Goal: Task Accomplishment & Management: Manage account settings

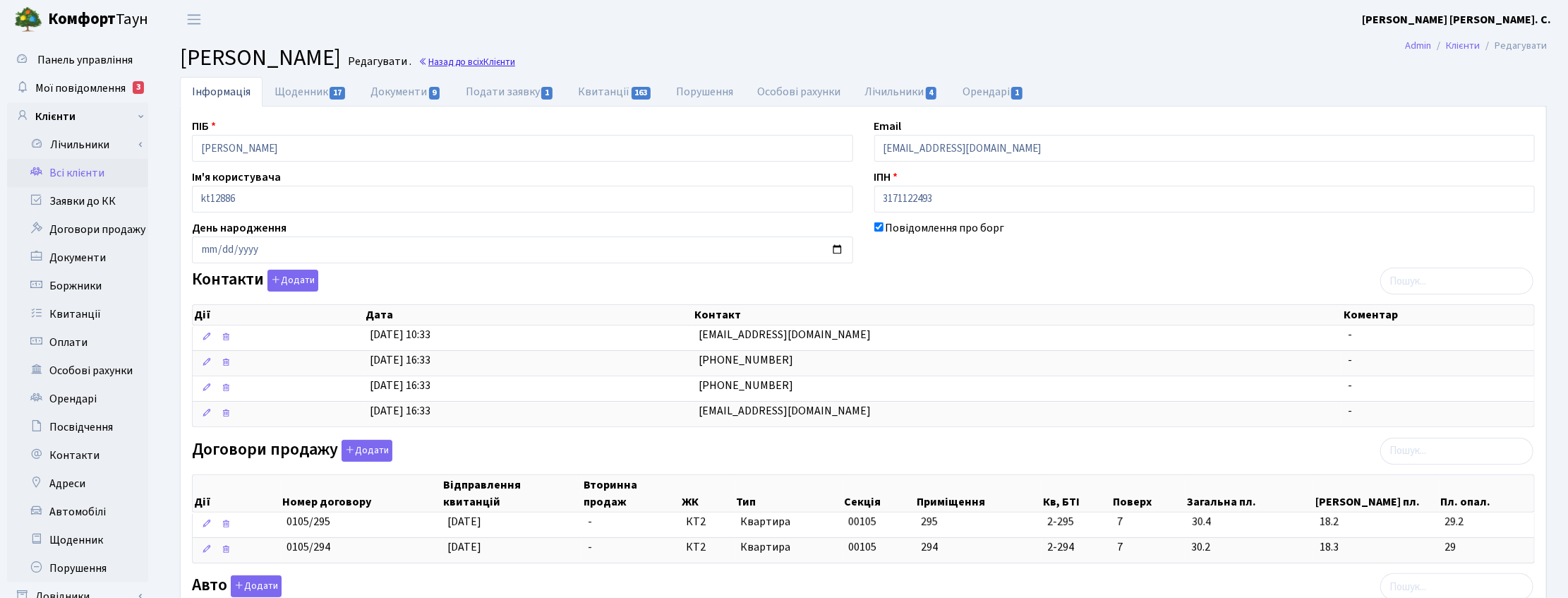
click at [516, 56] on link "Назад до всіх Клієнти" at bounding box center [466, 62] width 97 height 13
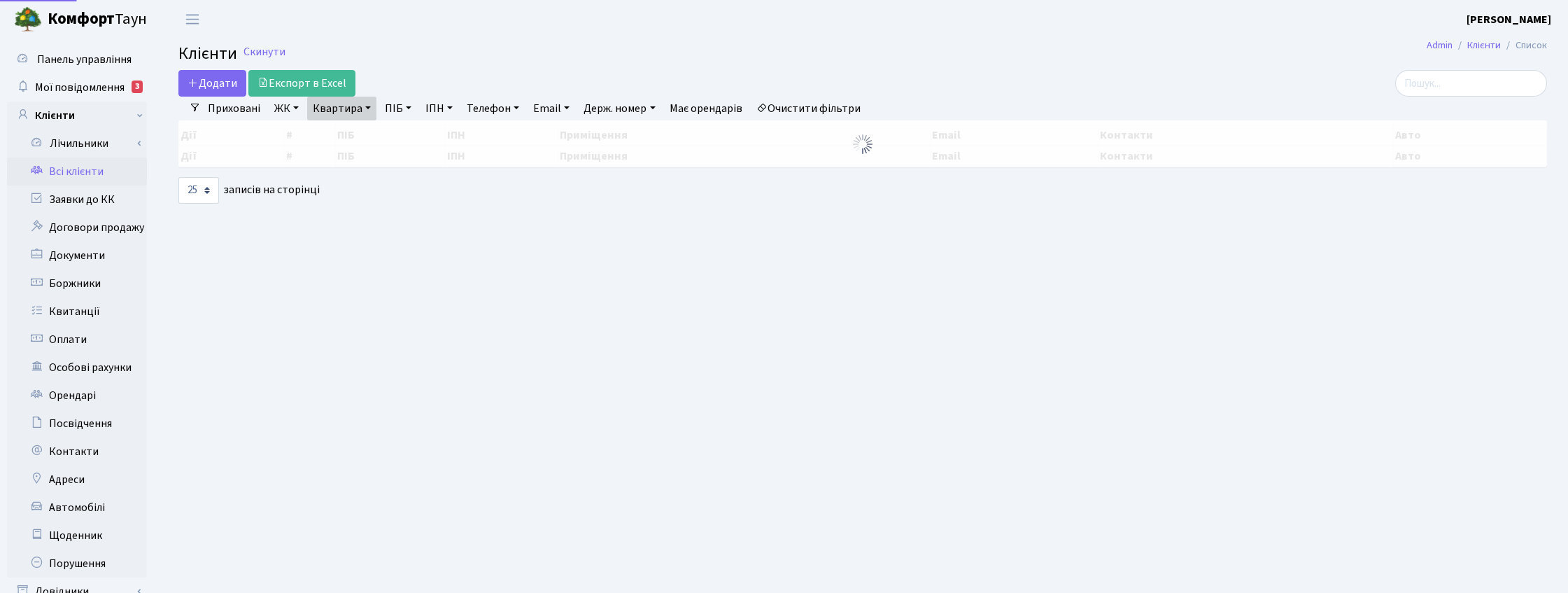
select select "25"
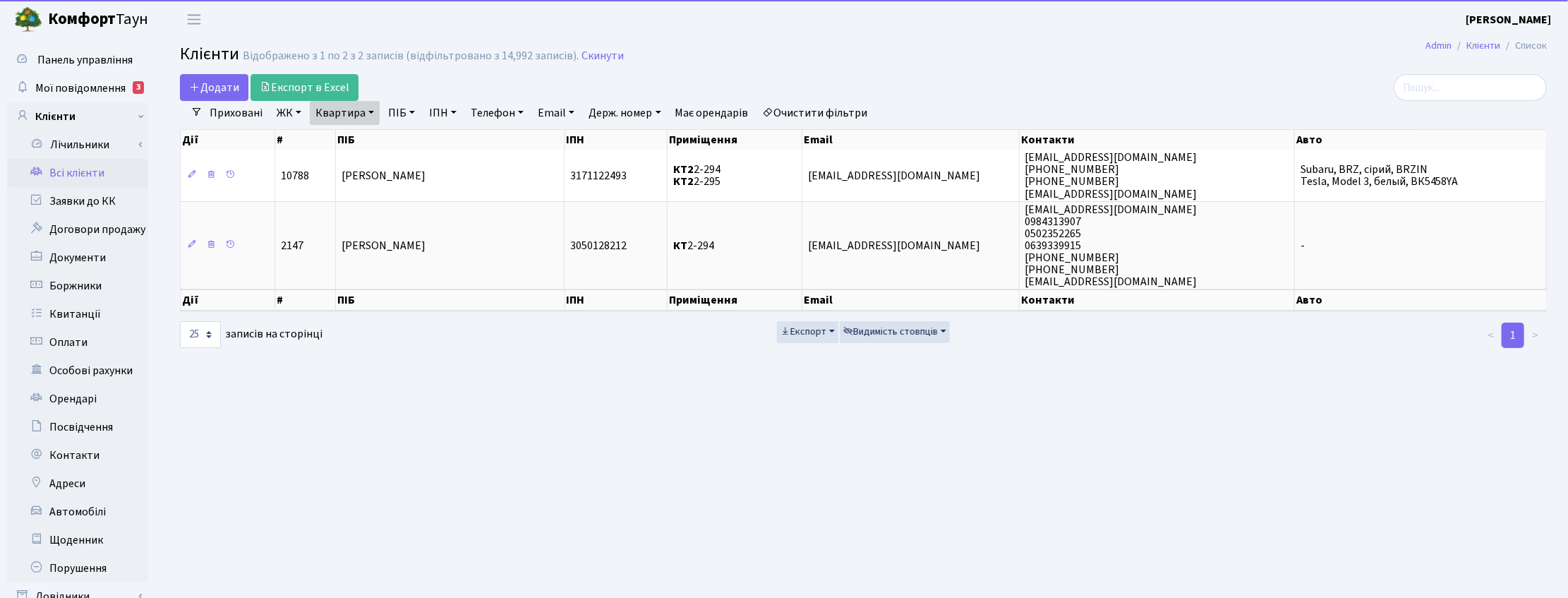
click at [379, 108] on ul "Приховані ЖК ТХ, вул. [PERSON_NAME], 1/2 КТ, вул. Регенераторна, 4 КТ2, просп. …" at bounding box center [539, 113] width 673 height 24
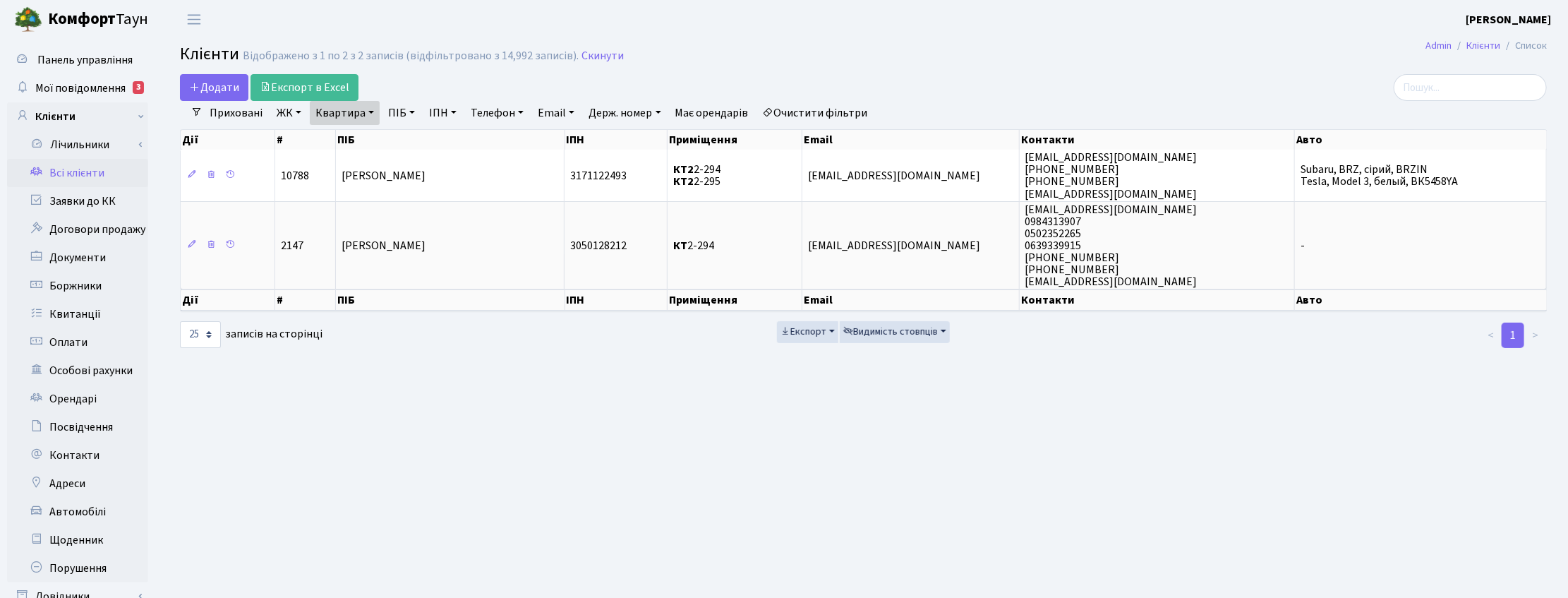
click at [375, 114] on link "Квартира" at bounding box center [344, 113] width 70 height 24
drag, startPoint x: 353, startPoint y: 144, endPoint x: 312, endPoint y: 144, distance: 41.0
click at [312, 144] on input "2-294" at bounding box center [352, 141] width 82 height 27
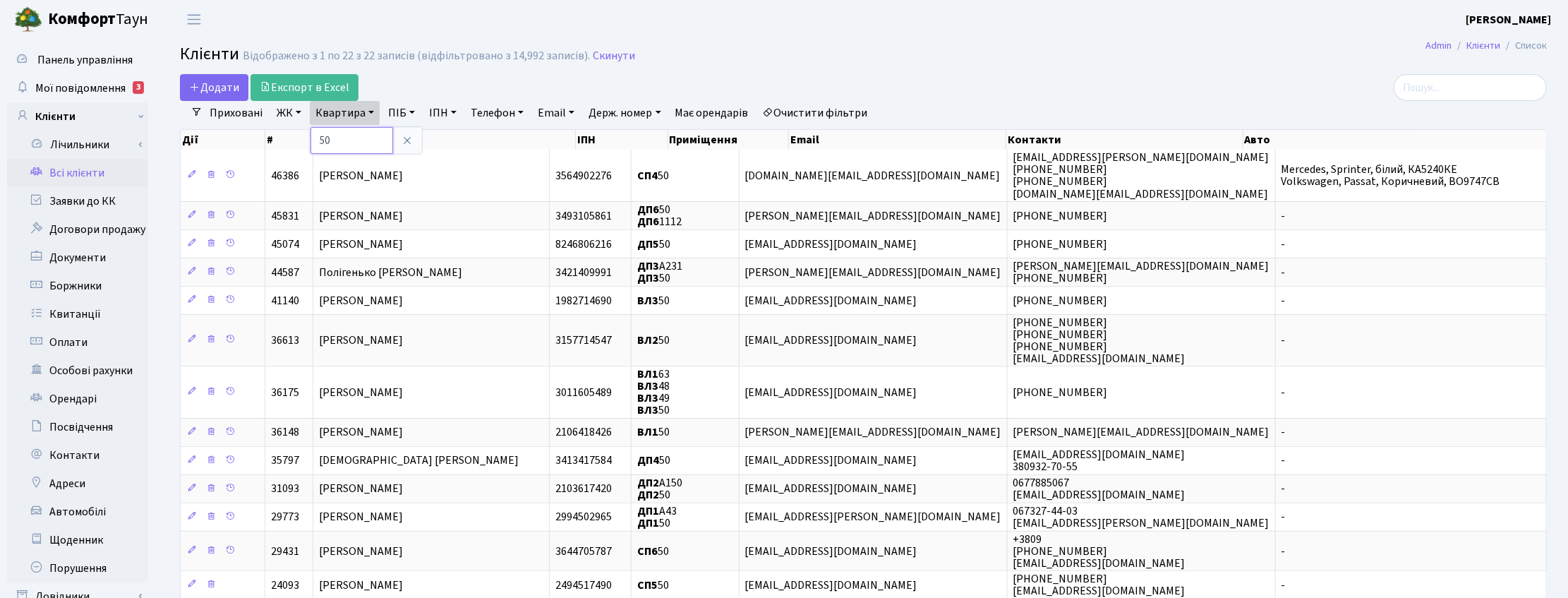
drag, startPoint x: 343, startPoint y: 136, endPoint x: 300, endPoint y: 129, distance: 43.6
click at [330, 110] on link "Квартира" at bounding box center [344, 113] width 70 height 24
type input "15-102"
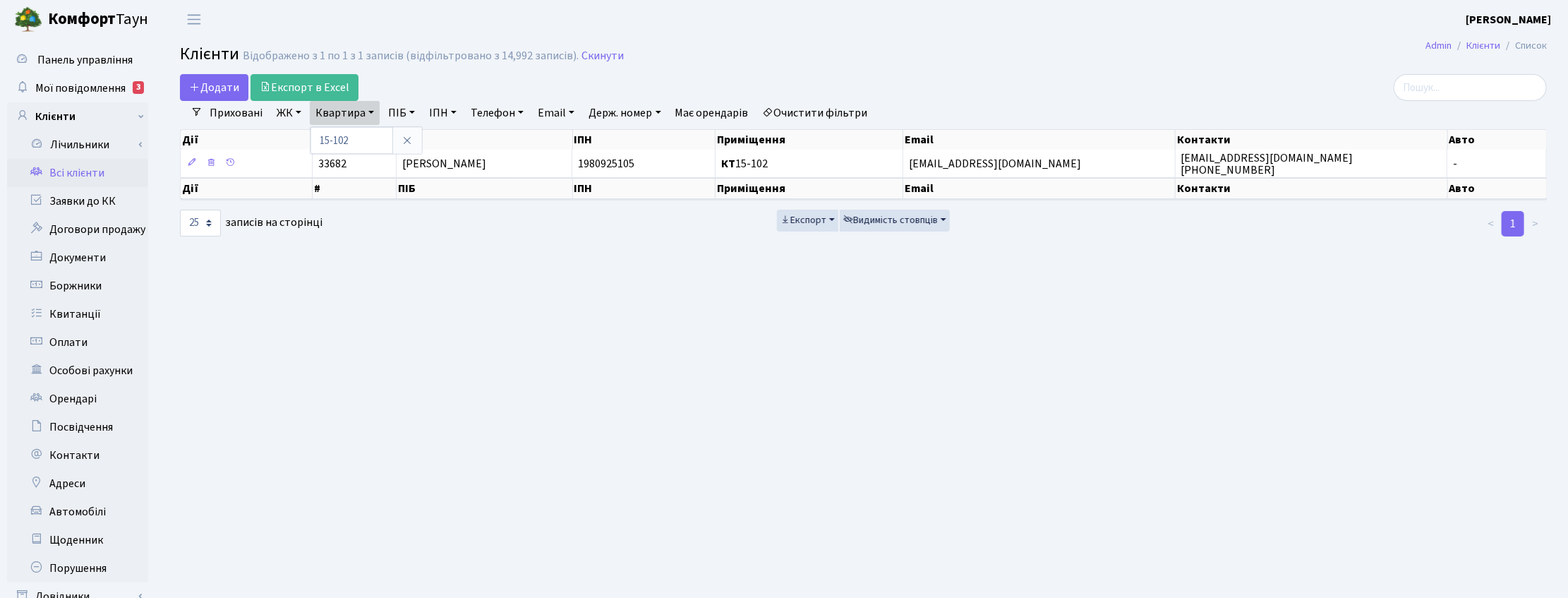
click at [1479, 372] on main "Admin Клієнти Список Клієнти Відображено з 1 по 1 з 1 записів (відфільтровано з…" at bounding box center [863, 357] width 1409 height 635
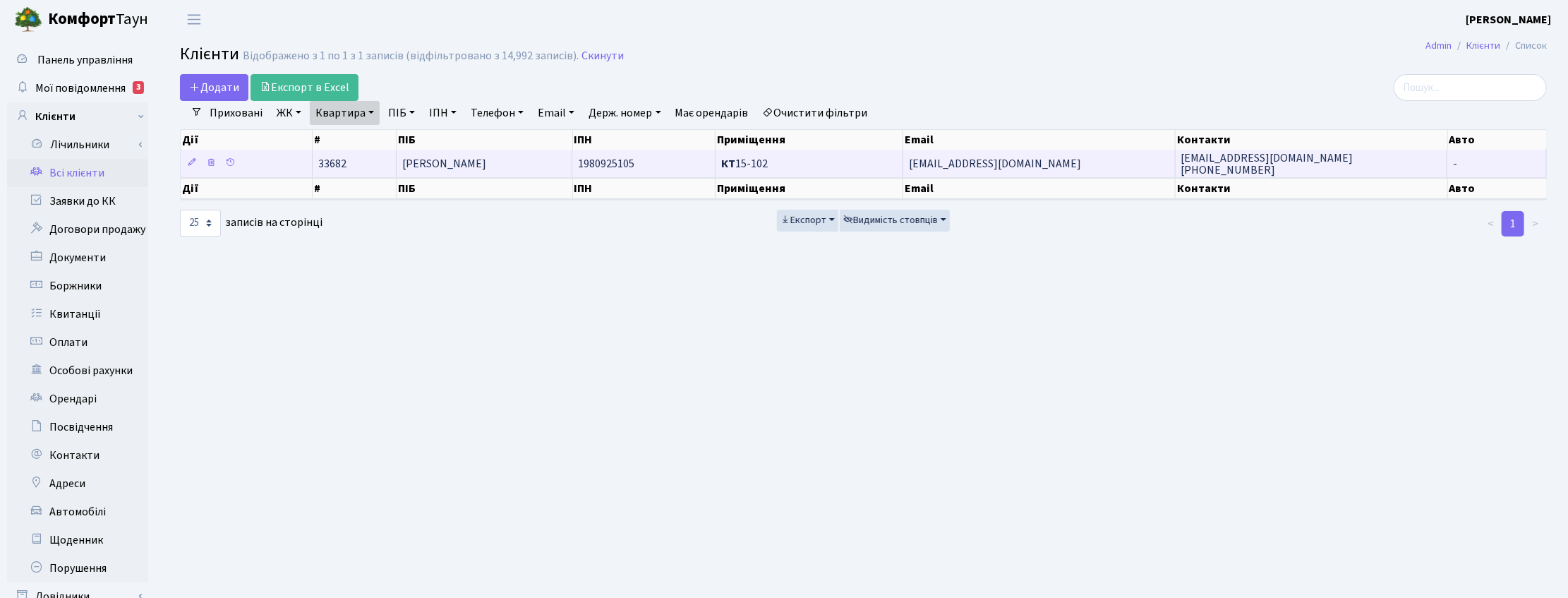
click at [484, 160] on td "[PERSON_NAME]" at bounding box center [485, 163] width 176 height 28
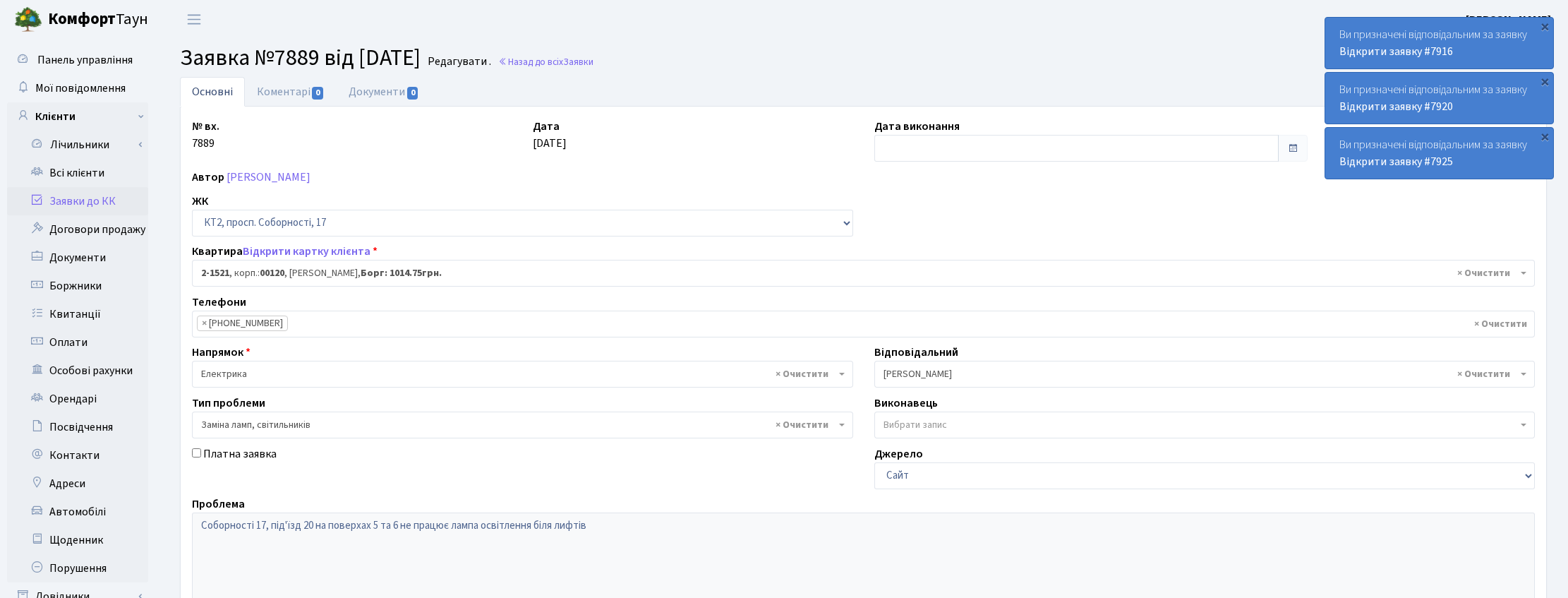
select select "13136"
select select "40"
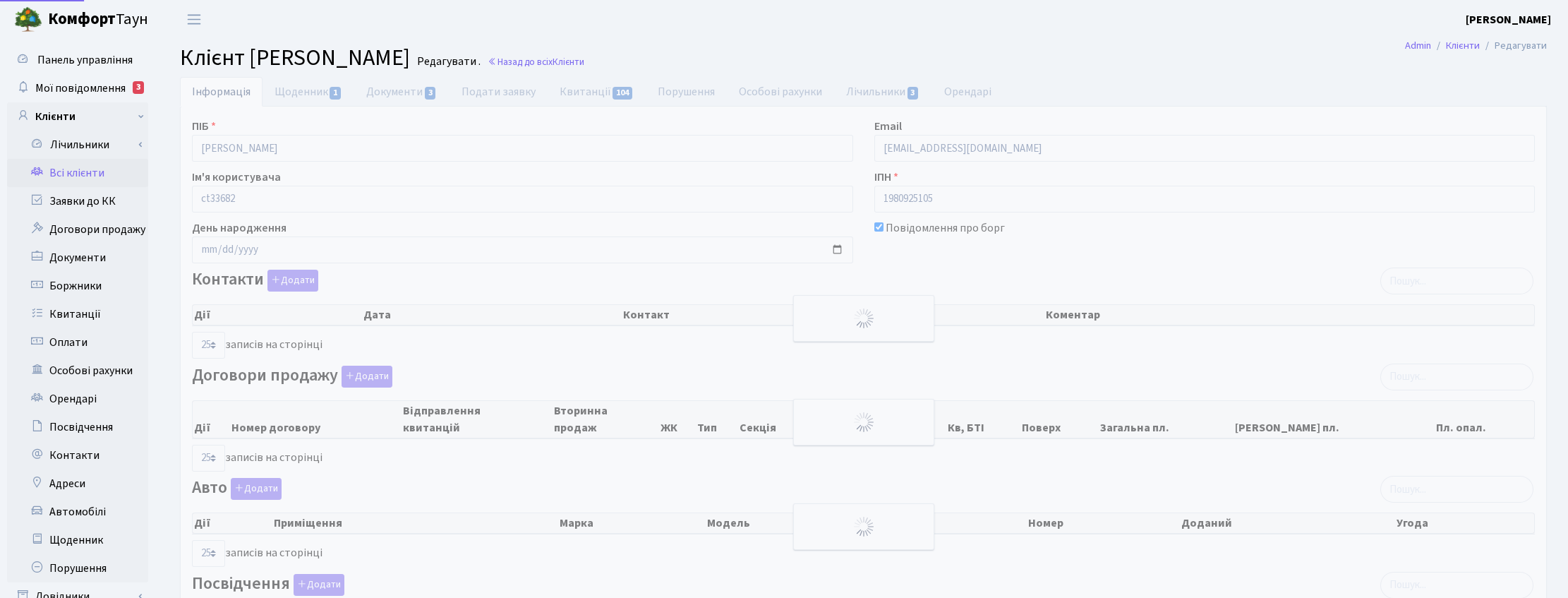
select select "25"
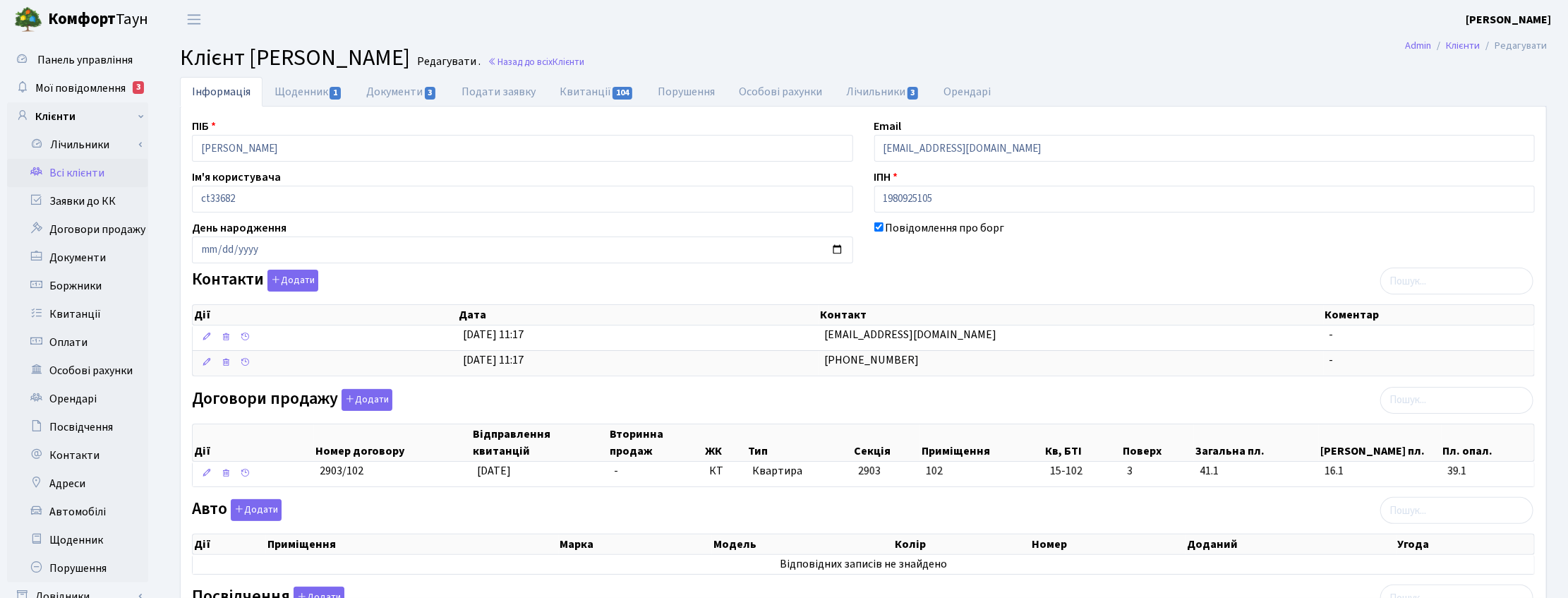
click at [1546, 74] on main "Admin Клієнти Редагувати Клієнт Жилко Лариса Редагувати . Назад до всіх Клієнти…" at bounding box center [863, 432] width 1409 height 786
click at [585, 89] on link "Квитанції 104" at bounding box center [597, 91] width 99 height 29
select select "25"
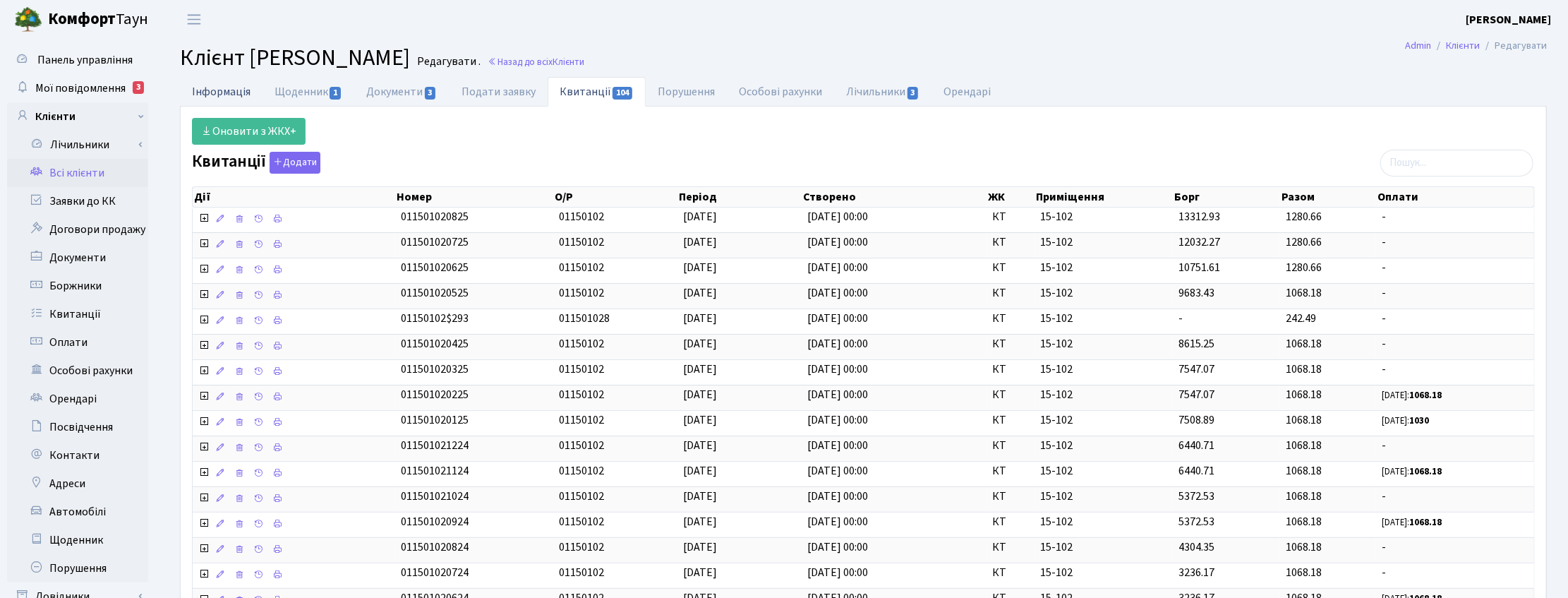
click at [230, 88] on link "Інформація" at bounding box center [221, 91] width 82 height 29
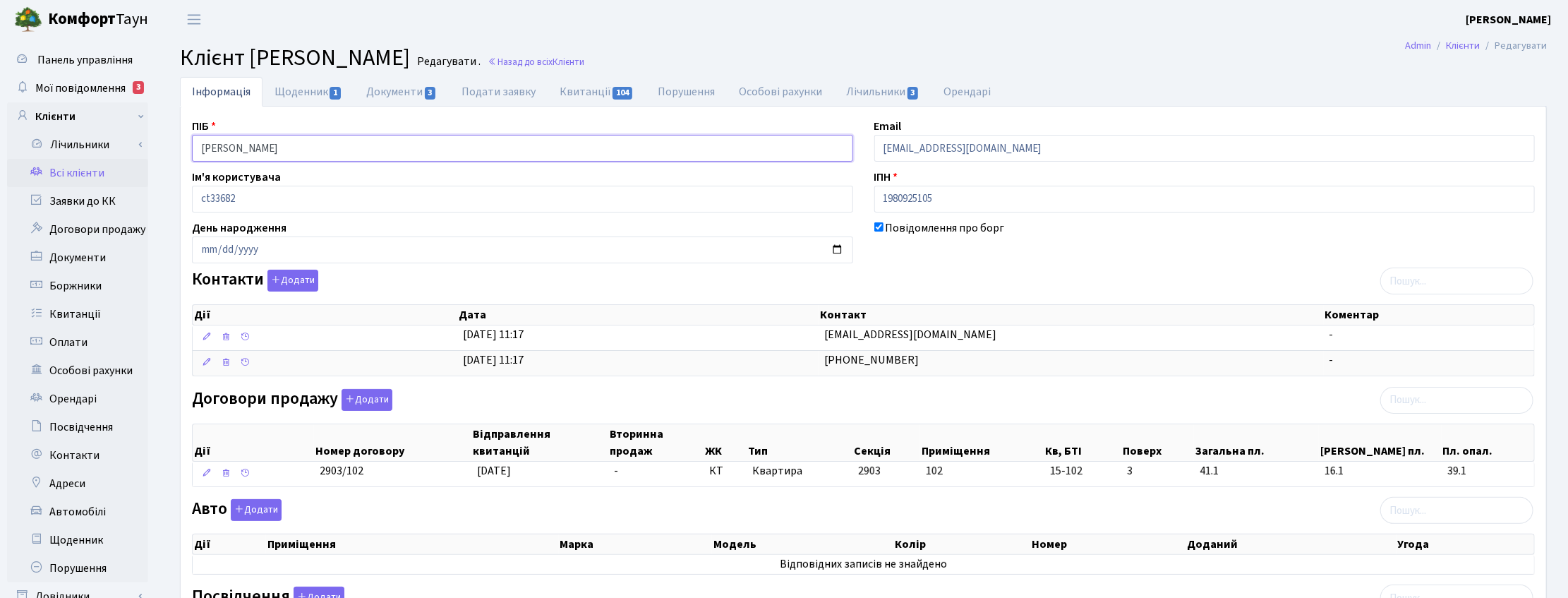
drag, startPoint x: 279, startPoint y: 142, endPoint x: 163, endPoint y: 136, distance: 116.2
click at [165, 138] on div "Інформація Щоденник 1 Документи 3 Подати заявку Квитанції 104 Порушення Особові…" at bounding box center [863, 451] width 1409 height 748
click at [1156, 74] on main "Admin Клієнти Редагувати Клієнт Жилко Лариса Редагувати . Назад до всіх Клієнти…" at bounding box center [863, 432] width 1409 height 786
